Goal: Transaction & Acquisition: Purchase product/service

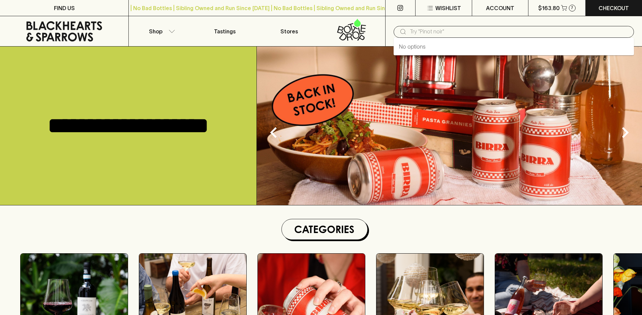
click at [466, 33] on input "text" at bounding box center [519, 31] width 219 height 11
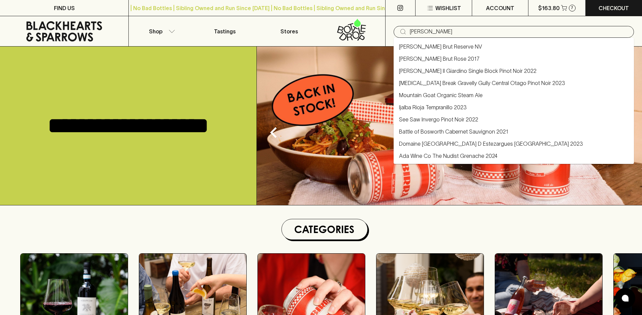
type input "[PERSON_NAME]"
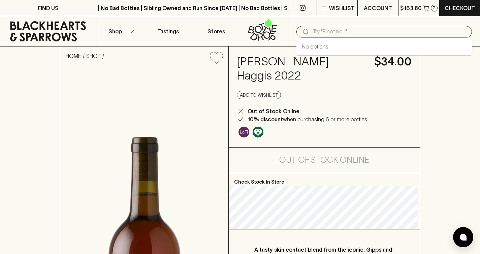
click at [352, 32] on input "text" at bounding box center [390, 31] width 154 height 11
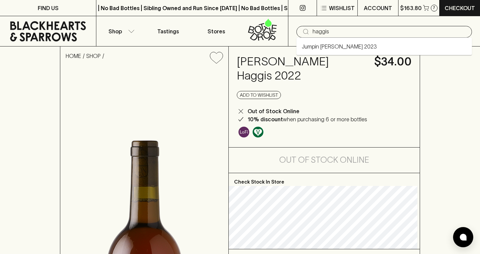
type input "haggis"
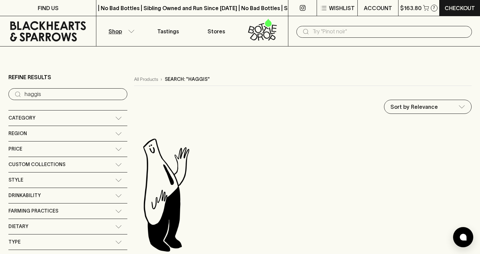
scroll to position [138, 0]
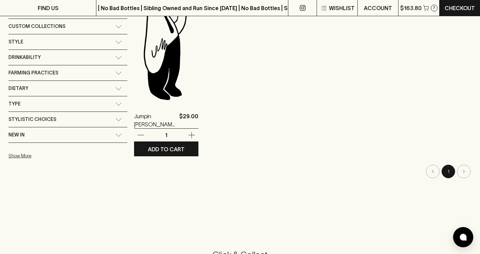
click at [153, 94] on img at bounding box center [166, 43] width 64 height 118
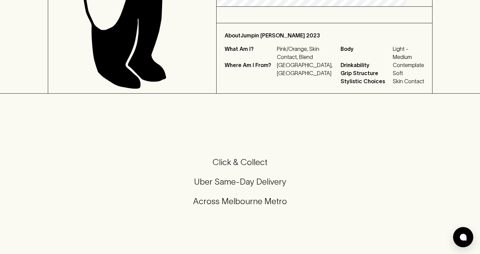
scroll to position [247, 0]
